Goal: Task Accomplishment & Management: Manage account settings

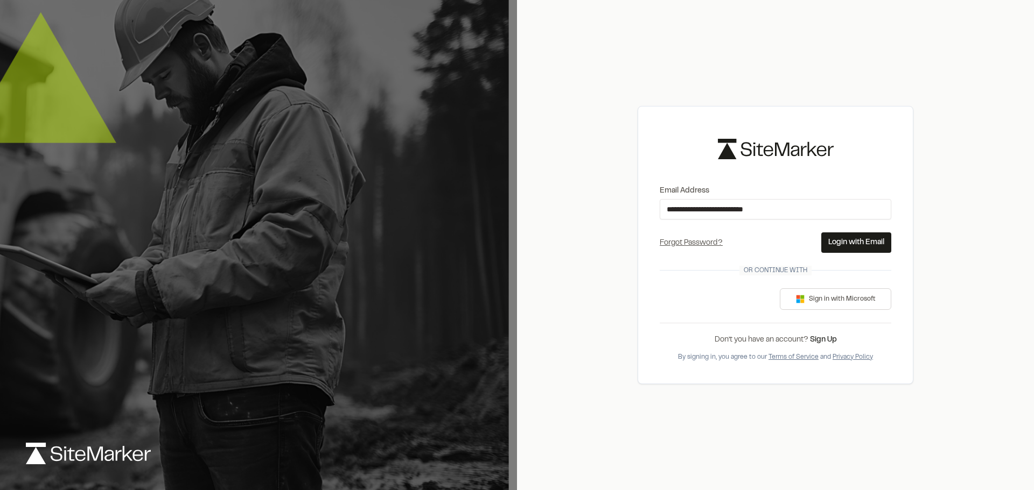
click at [851, 241] on button "Login with Email" at bounding box center [856, 243] width 70 height 20
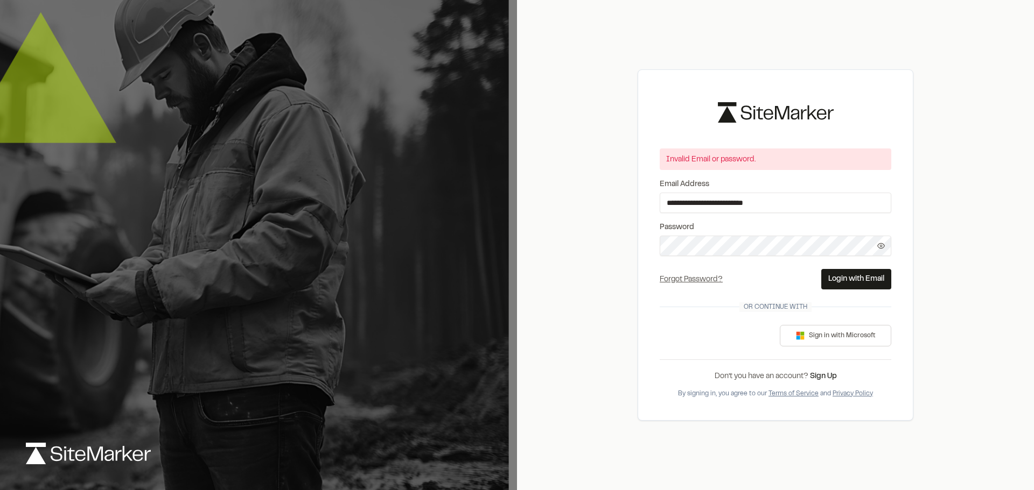
click at [619, 236] on div "**********" at bounding box center [775, 245] width 517 height 490
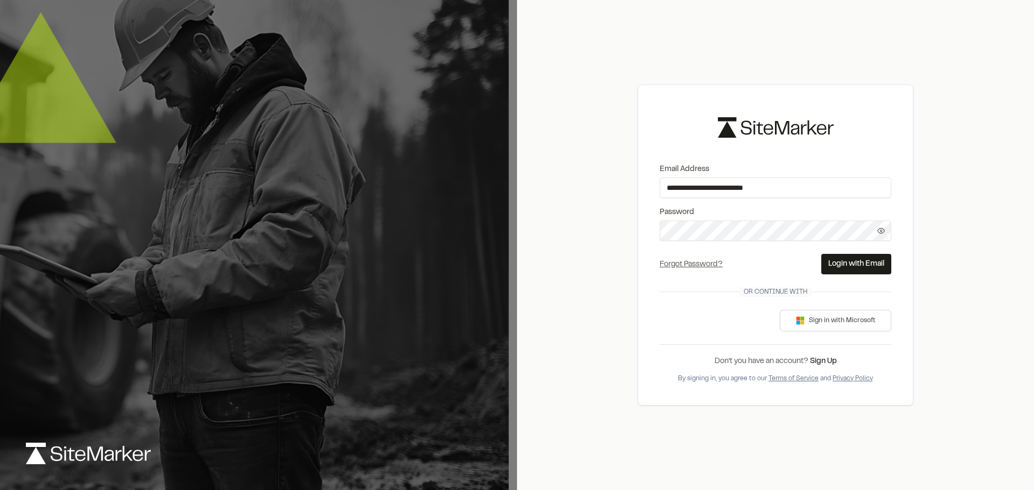
click at [828, 263] on button "Login with Email" at bounding box center [856, 264] width 70 height 20
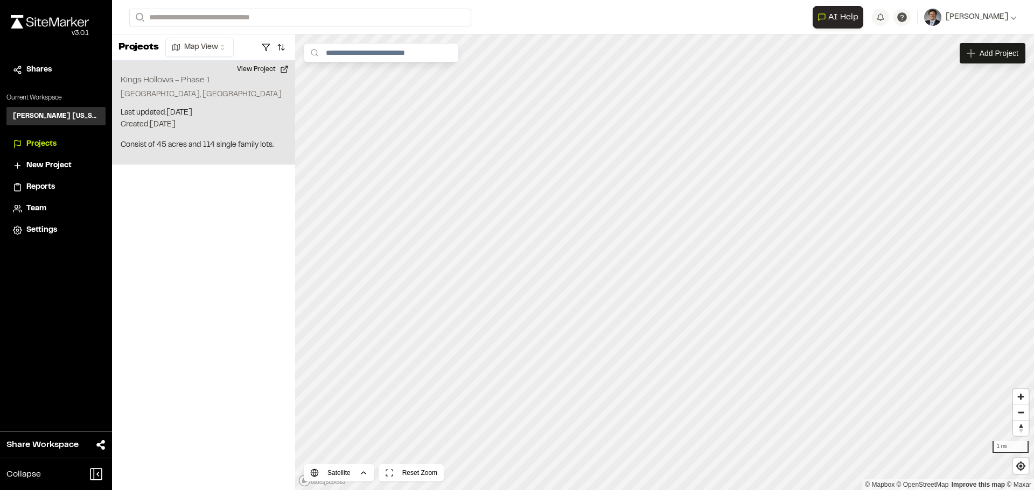
click at [221, 97] on p "[GEOGRAPHIC_DATA], [GEOGRAPHIC_DATA]" at bounding box center [204, 95] width 166 height 12
click at [65, 182] on div "Reports" at bounding box center [62, 187] width 73 height 12
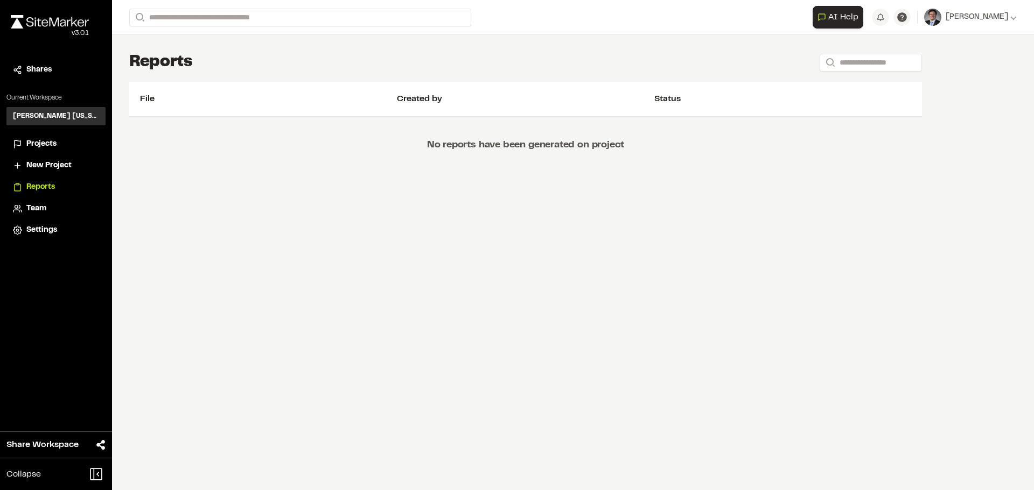
click at [55, 211] on div "Team" at bounding box center [62, 209] width 73 height 12
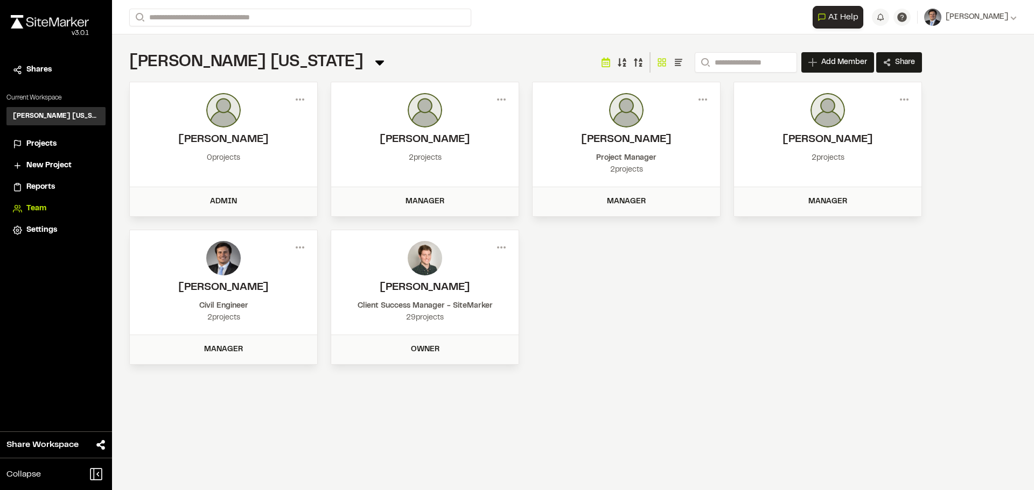
click at [67, 148] on div "Projects" at bounding box center [62, 144] width 73 height 12
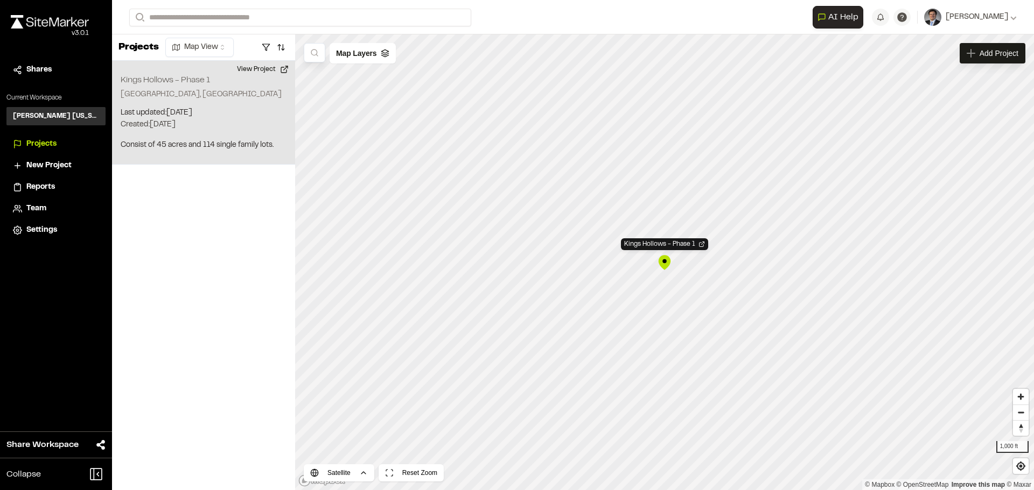
click at [222, 37] on div "Projects Map View" at bounding box center [203, 47] width 183 height 26
click at [221, 43] on html "**********" at bounding box center [517, 245] width 1034 height 490
click at [666, 265] on div "Kings Hollows - Phase 1" at bounding box center [664, 263] width 16 height 16
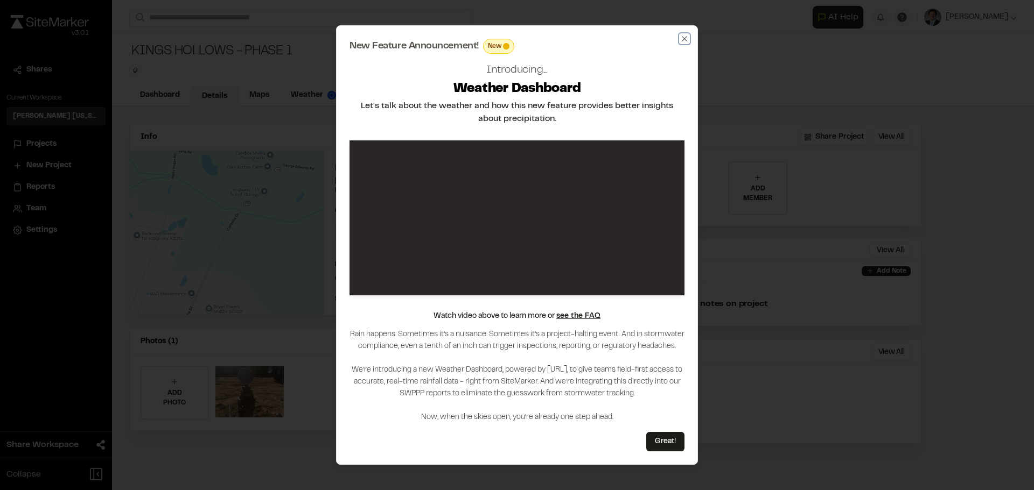
click at [680, 35] on icon "button" at bounding box center [684, 38] width 9 height 9
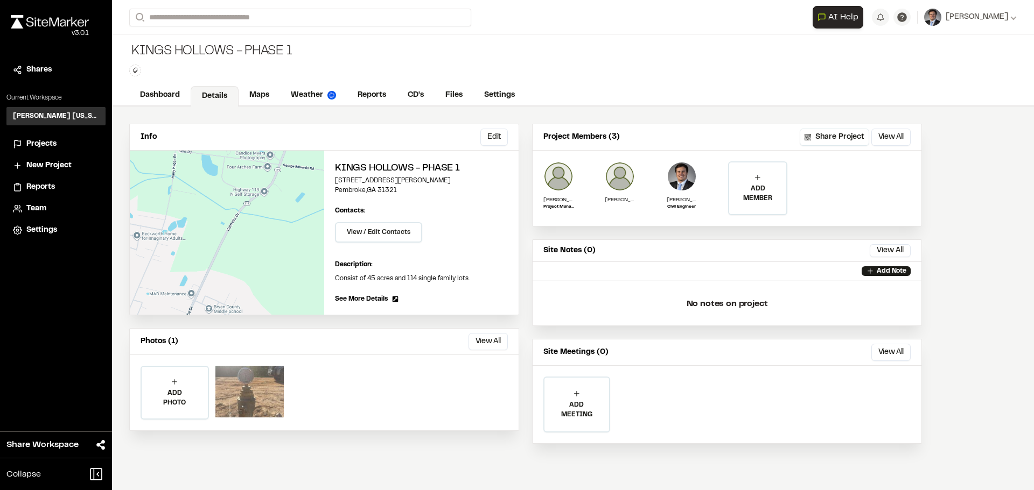
click at [255, 383] on div at bounding box center [249, 392] width 68 height 52
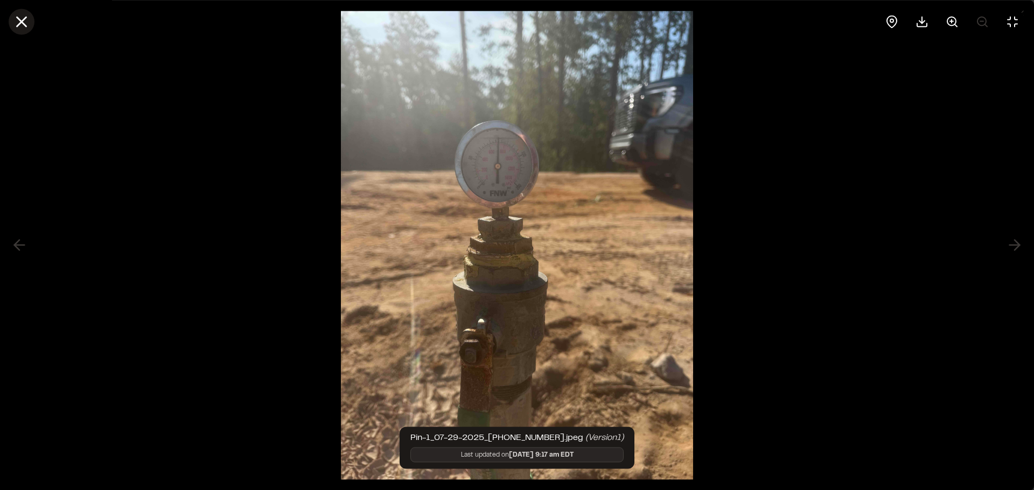
click at [27, 20] on icon at bounding box center [21, 21] width 18 height 18
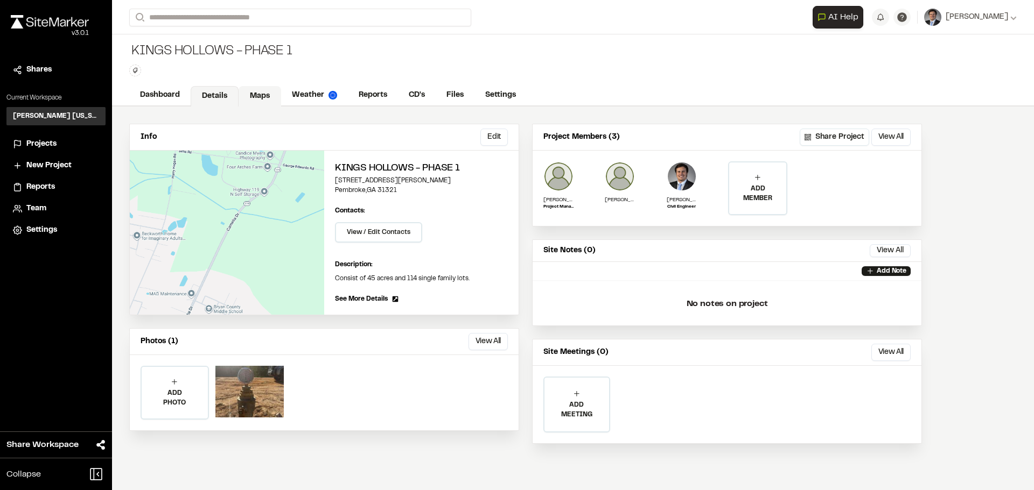
click at [265, 96] on link "Maps" at bounding box center [259, 96] width 43 height 20
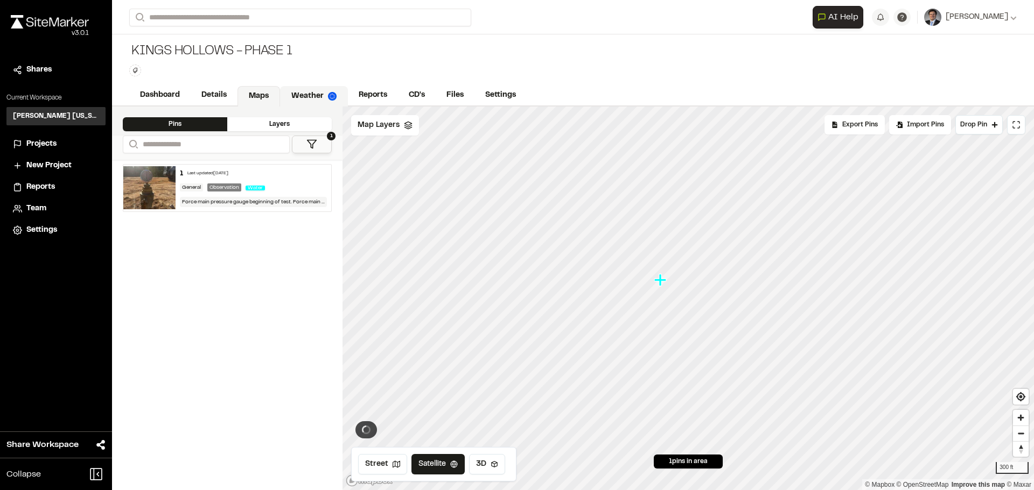
click at [318, 96] on link "Weather" at bounding box center [314, 96] width 68 height 20
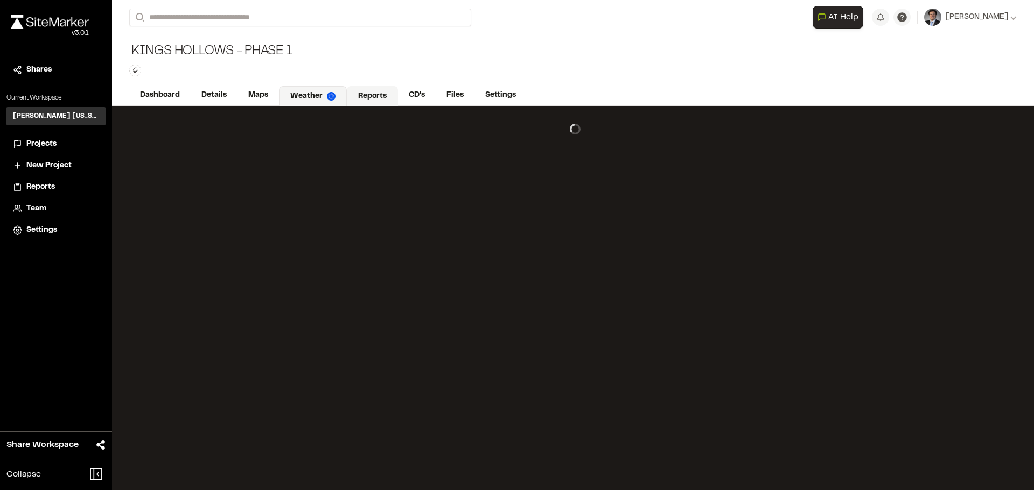
click at [376, 96] on link "Reports" at bounding box center [372, 96] width 51 height 20
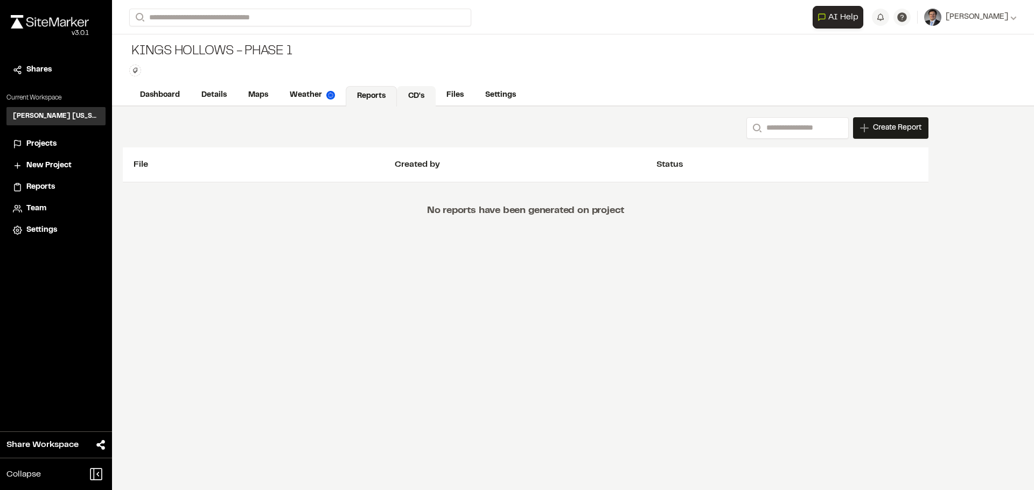
click at [408, 94] on link "CD's" at bounding box center [416, 96] width 39 height 20
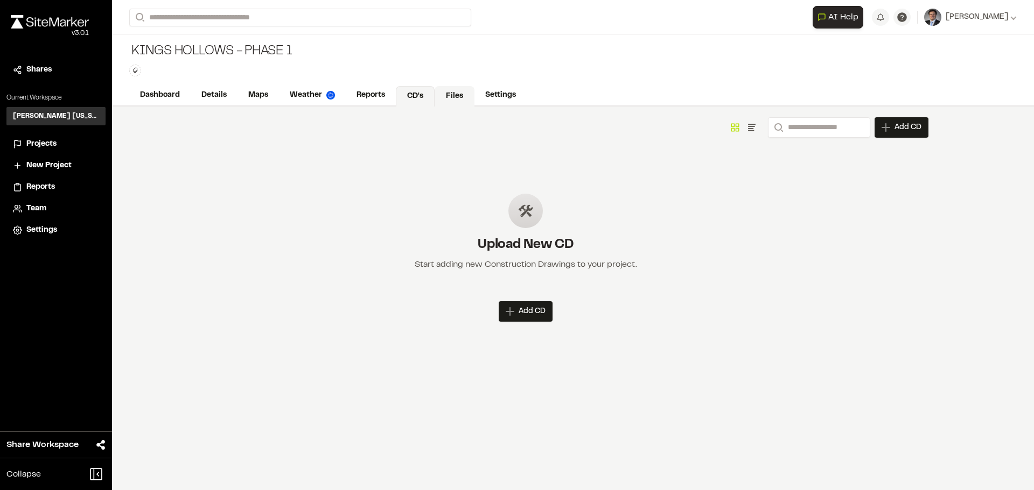
click at [445, 97] on link "Files" at bounding box center [454, 96] width 40 height 20
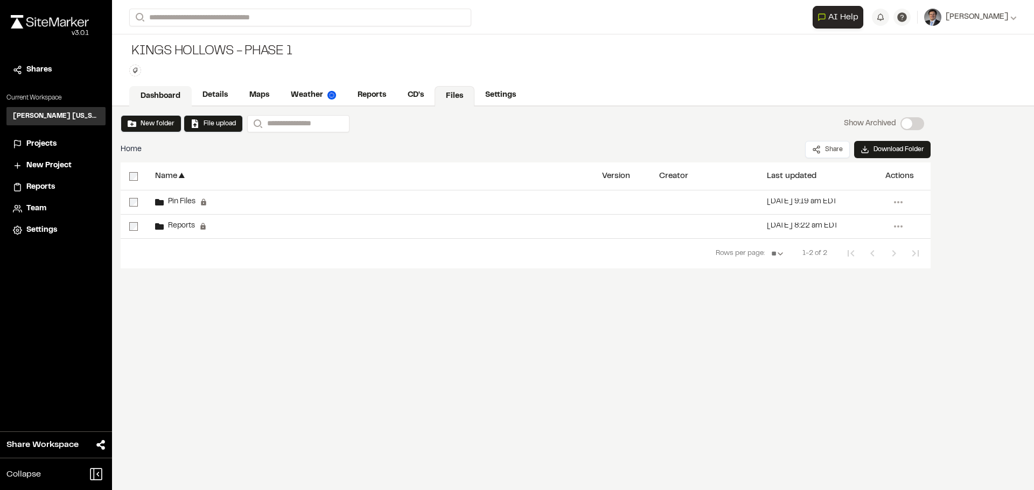
click at [147, 97] on link "Dashboard" at bounding box center [160, 96] width 62 height 20
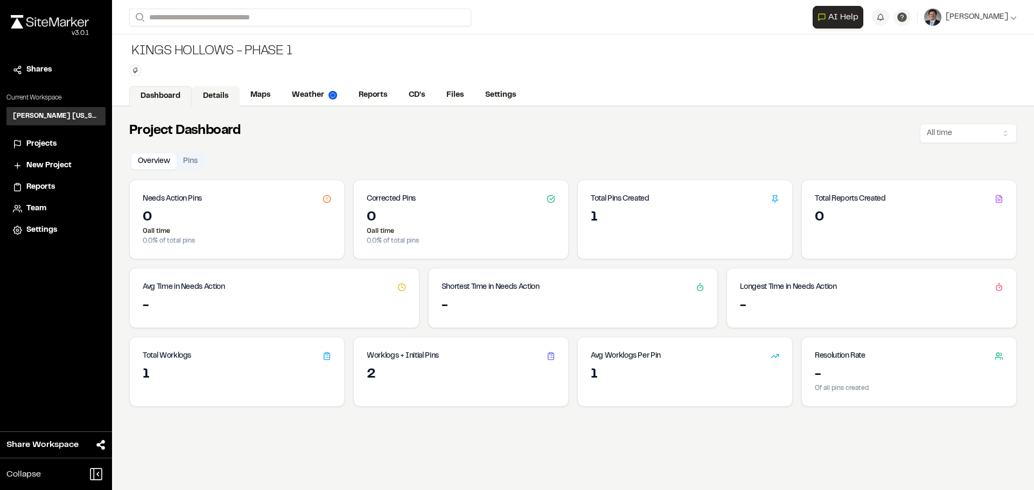
click at [236, 93] on link "Details" at bounding box center [216, 96] width 48 height 20
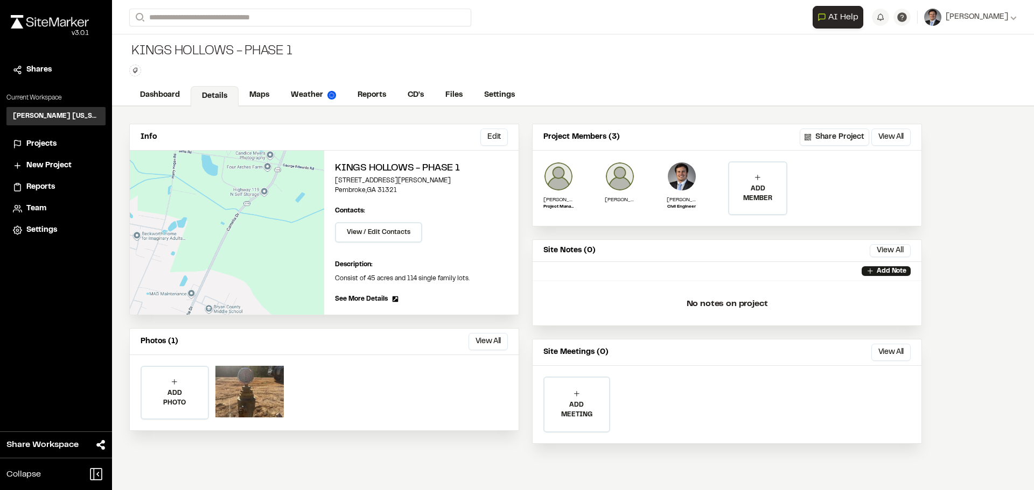
click at [69, 185] on div "Reports" at bounding box center [62, 187] width 73 height 12
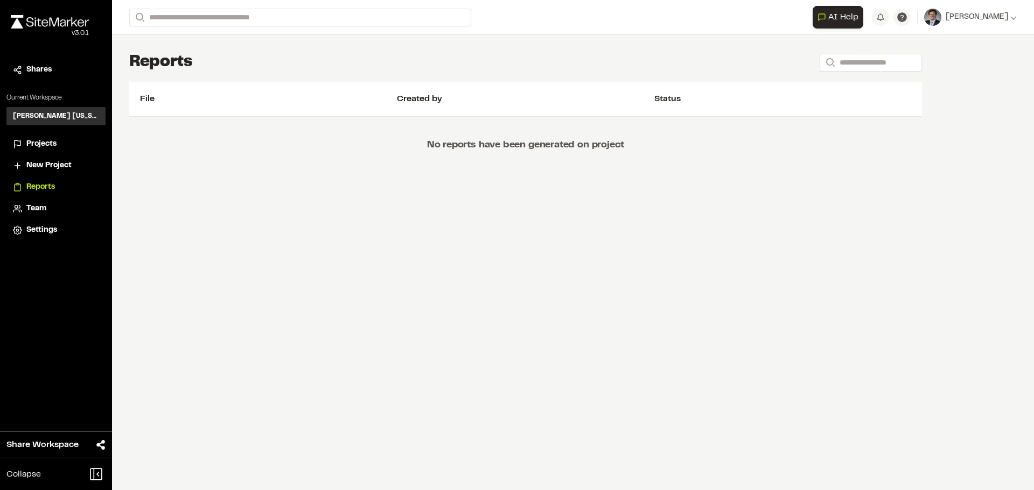
click at [56, 145] on span "Projects" at bounding box center [41, 144] width 30 height 12
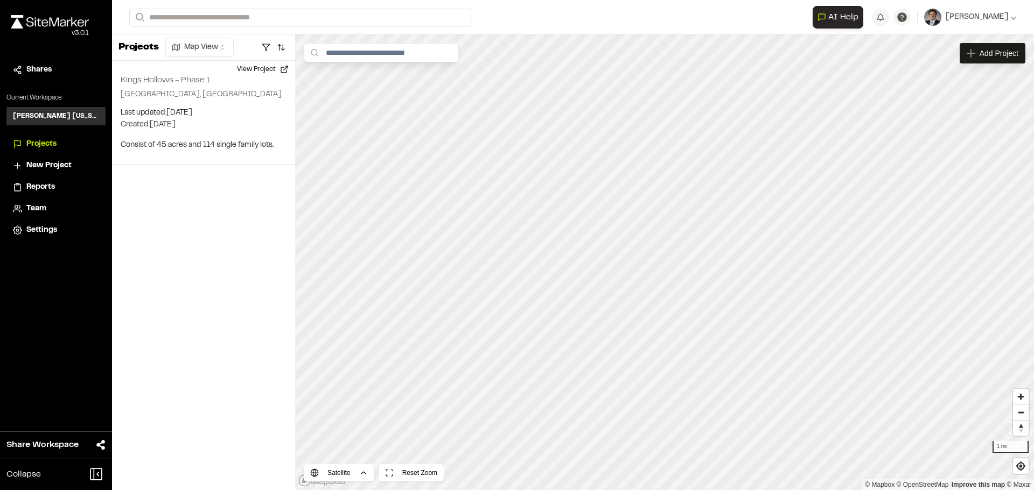
click at [51, 184] on span "Reports" at bounding box center [40, 187] width 29 height 12
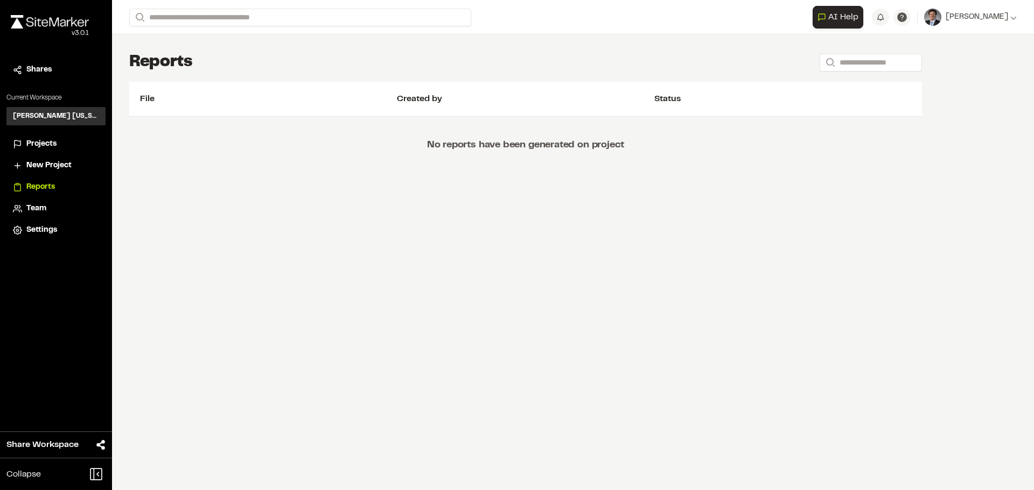
click at [45, 146] on span "Projects" at bounding box center [41, 144] width 30 height 12
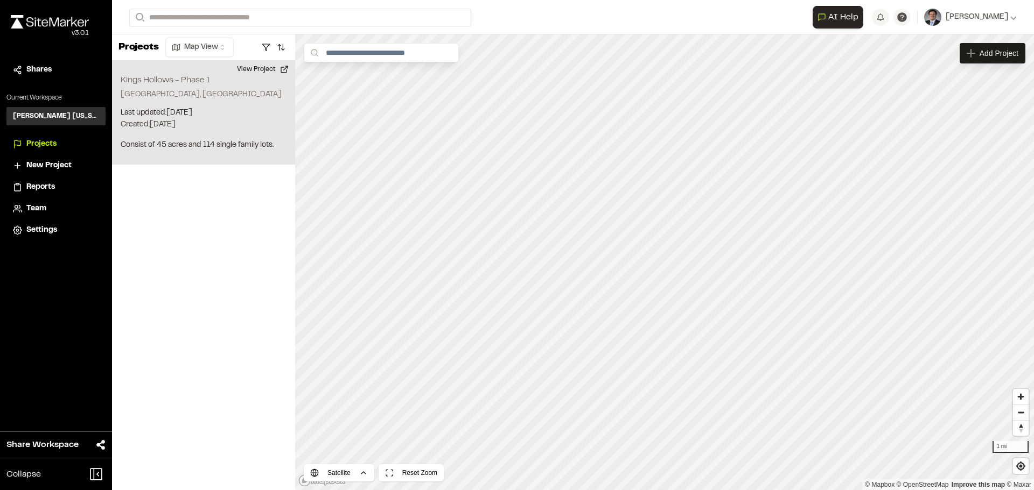
click at [159, 103] on div "Kings Hollows - Phase 1 Pembroke, GA Last updated: Jul 29, 2025 Budget: $ Creat…" at bounding box center [203, 113] width 183 height 104
click at [174, 107] on div "Kings Hollows - Phase 1 Pembroke, GA Last updated: Jul 29, 2025 Budget: $ Creat…" at bounding box center [203, 113] width 183 height 104
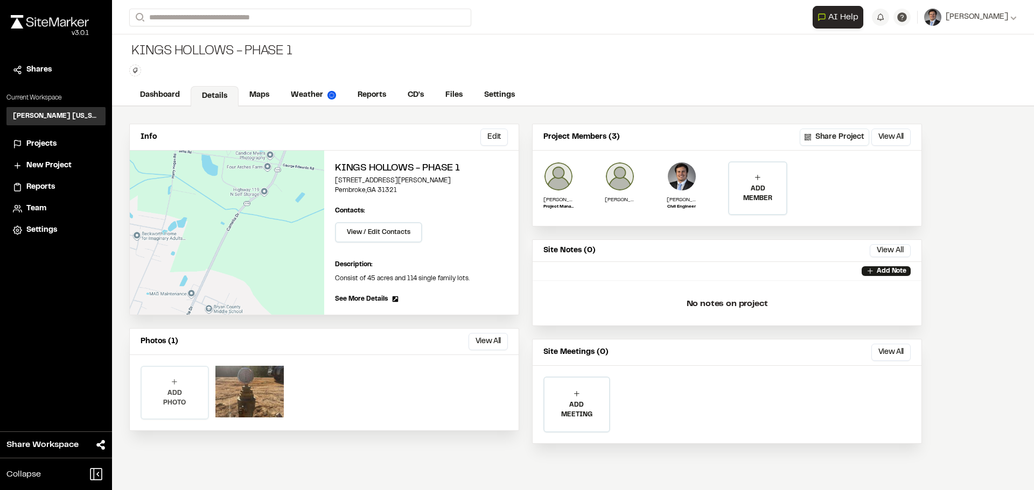
click at [174, 392] on p "ADD PHOTO" at bounding box center [175, 398] width 66 height 19
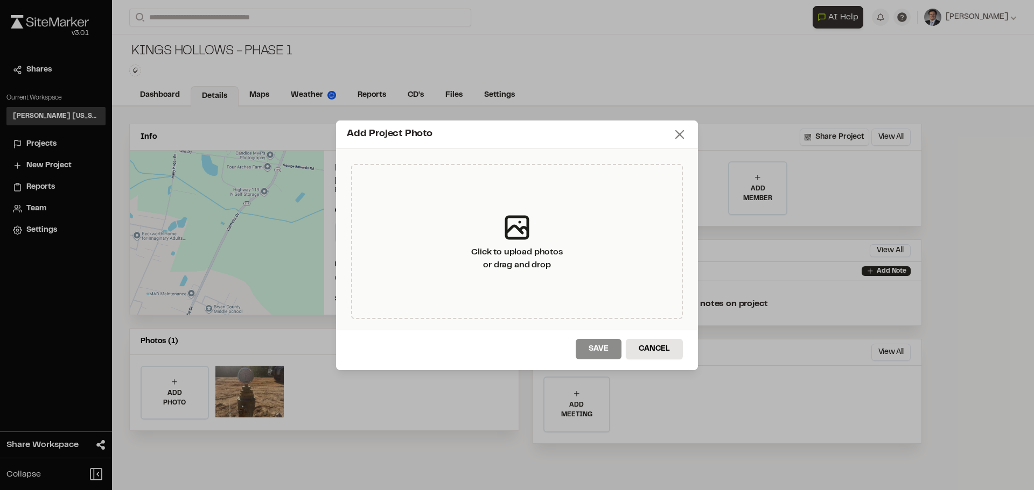
click at [682, 132] on line at bounding box center [680, 135] width 8 height 8
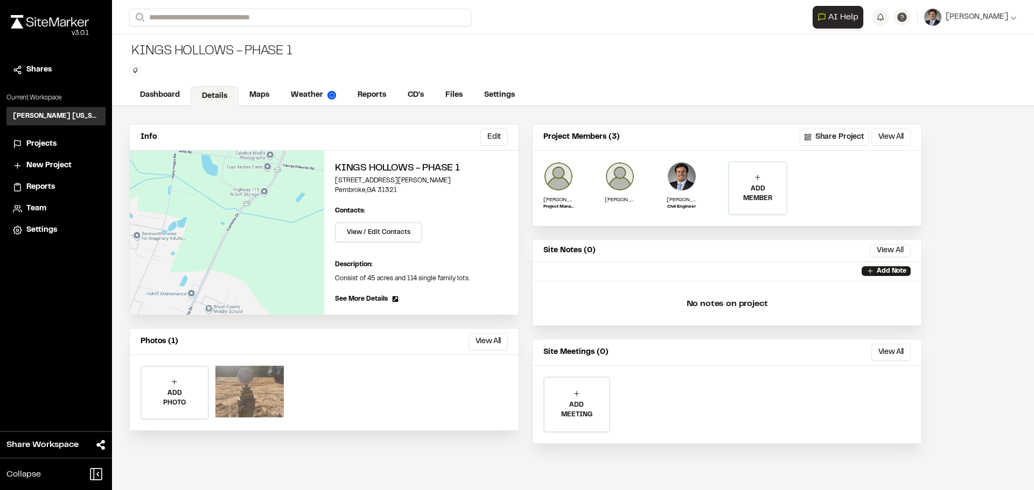
click at [255, 390] on div at bounding box center [249, 392] width 68 height 52
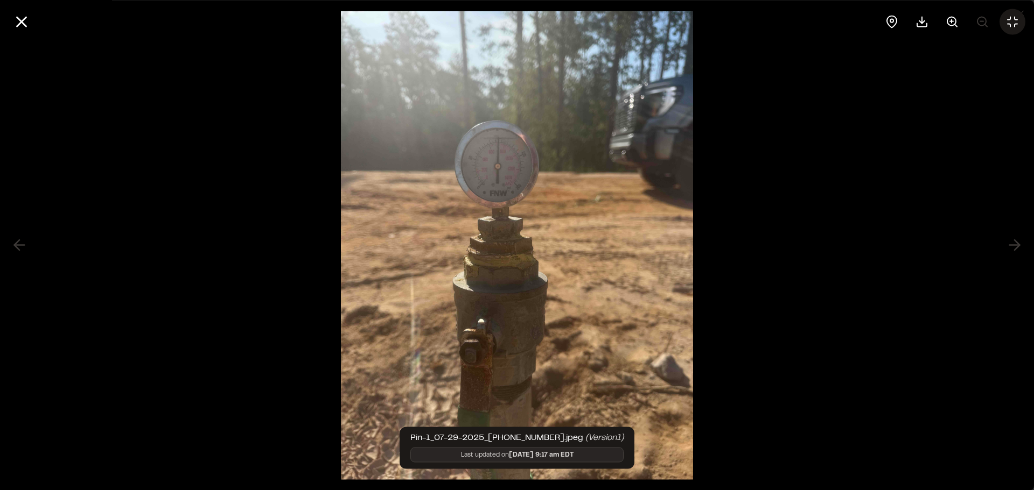
click at [1013, 29] on button at bounding box center [1012, 22] width 26 height 26
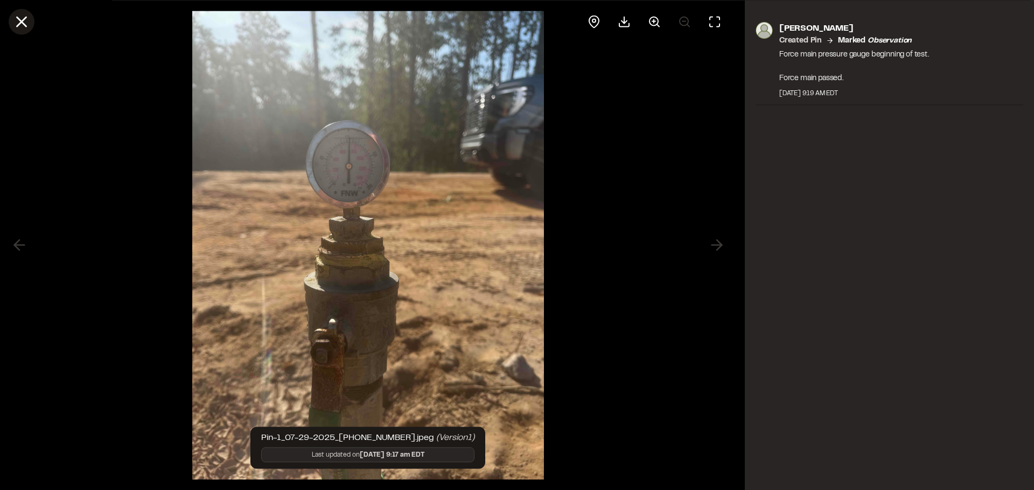
click at [22, 23] on icon at bounding box center [21, 21] width 18 height 18
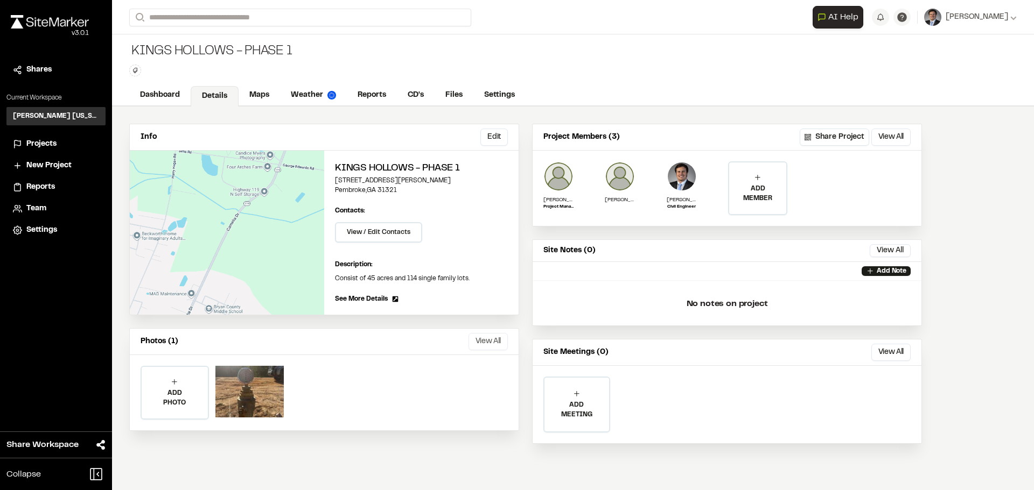
click at [493, 342] on button "View All" at bounding box center [487, 341] width 39 height 17
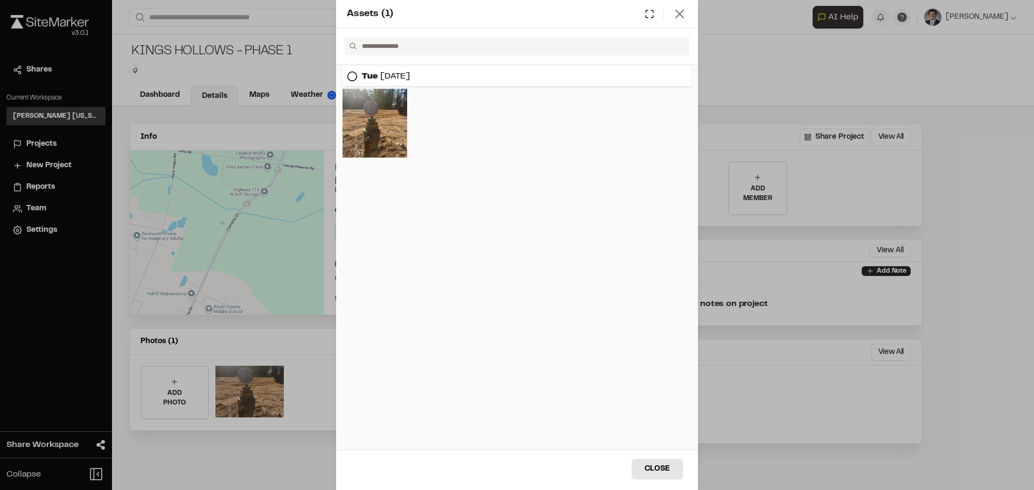
click at [678, 14] on icon at bounding box center [679, 13] width 15 height 15
